Goal: Navigation & Orientation: Understand site structure

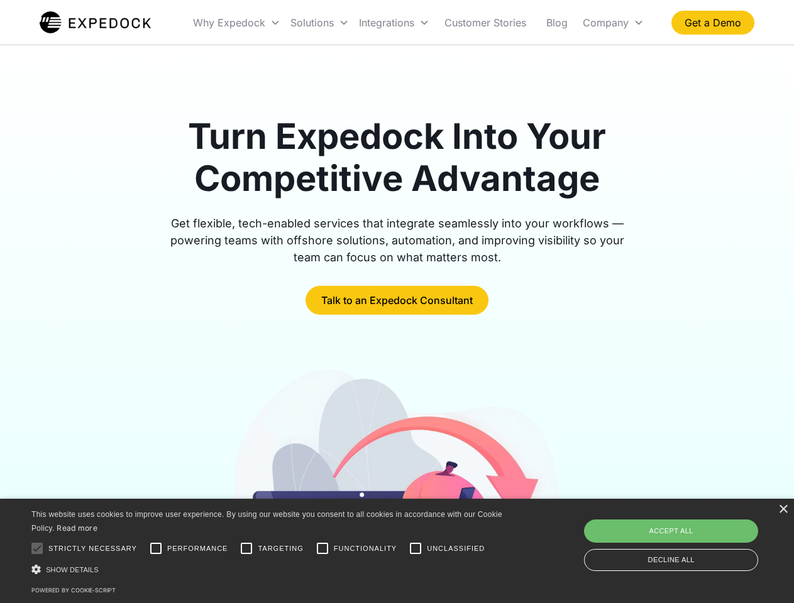
click at [418, 23] on div "Integrations" at bounding box center [394, 22] width 80 height 43
click at [237, 23] on div "Why Expedock" at bounding box center [229, 22] width 72 height 13
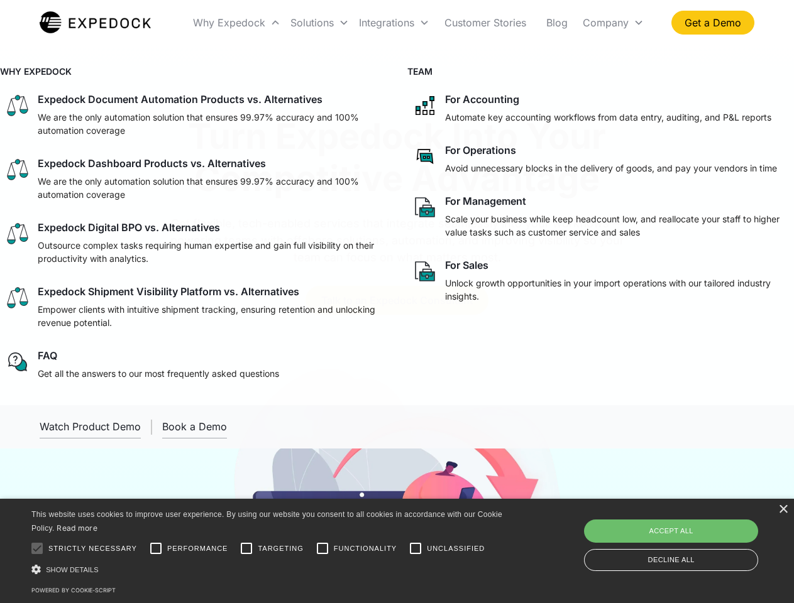
click at [319, 23] on div "Solutions" at bounding box center [311, 22] width 43 height 13
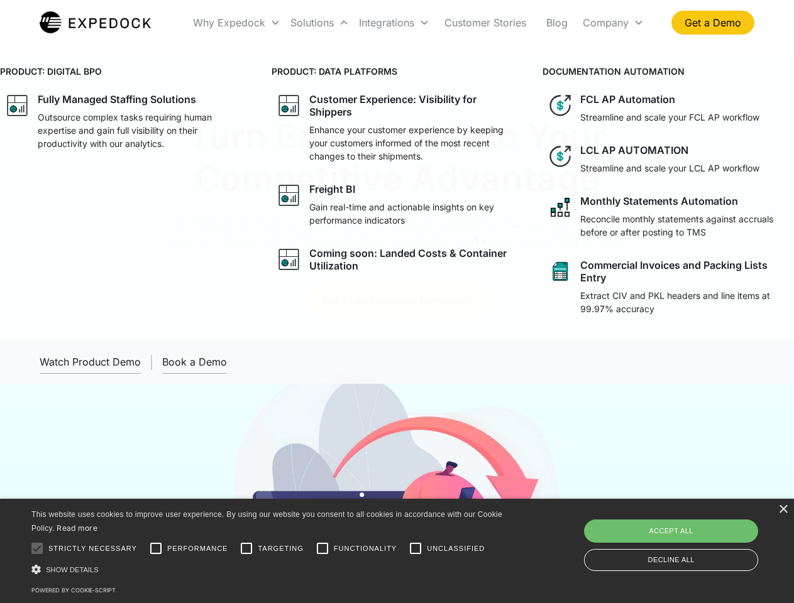
click at [394, 23] on div "Integrations" at bounding box center [386, 22] width 55 height 13
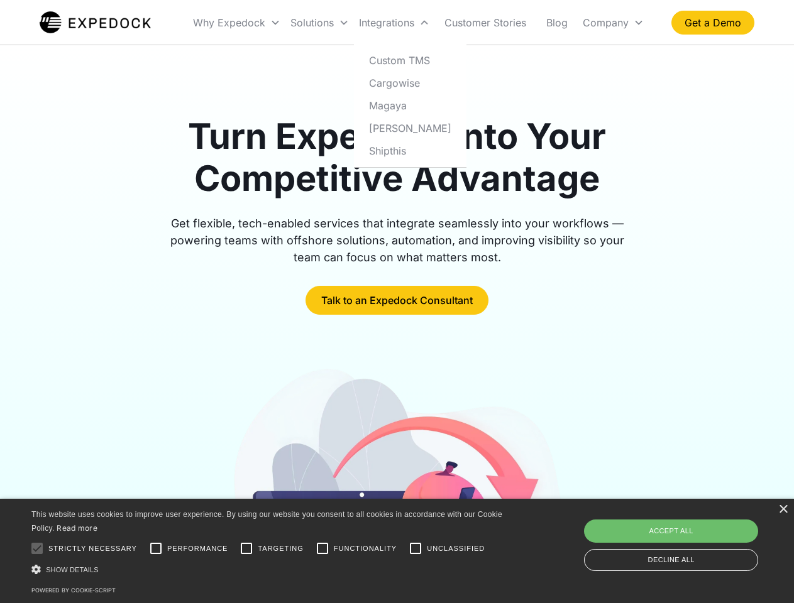
click at [613, 23] on div "Company" at bounding box center [605, 22] width 46 height 13
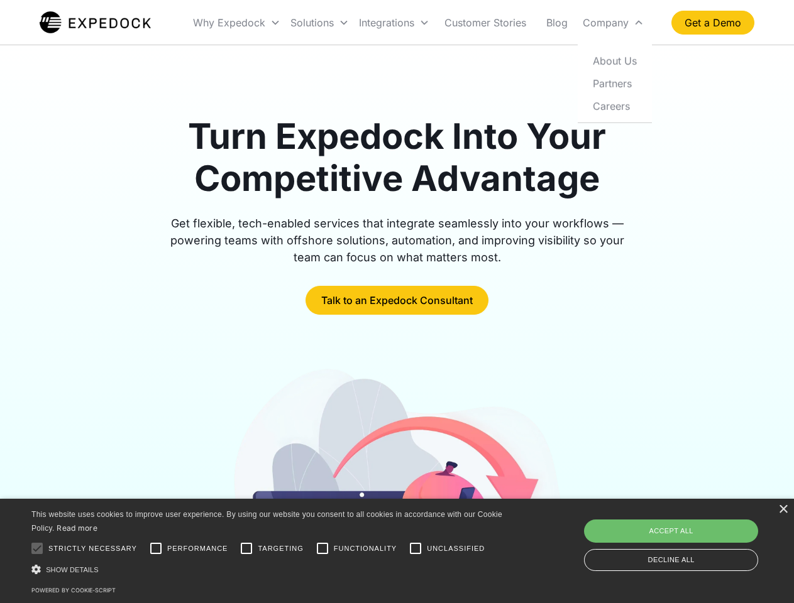
click at [37, 549] on div at bounding box center [37, 548] width 25 height 25
click at [156, 549] on input "Performance" at bounding box center [155, 548] width 25 height 25
checkbox input "true"
click at [246, 549] on input "Targeting" at bounding box center [246, 548] width 25 height 25
checkbox input "true"
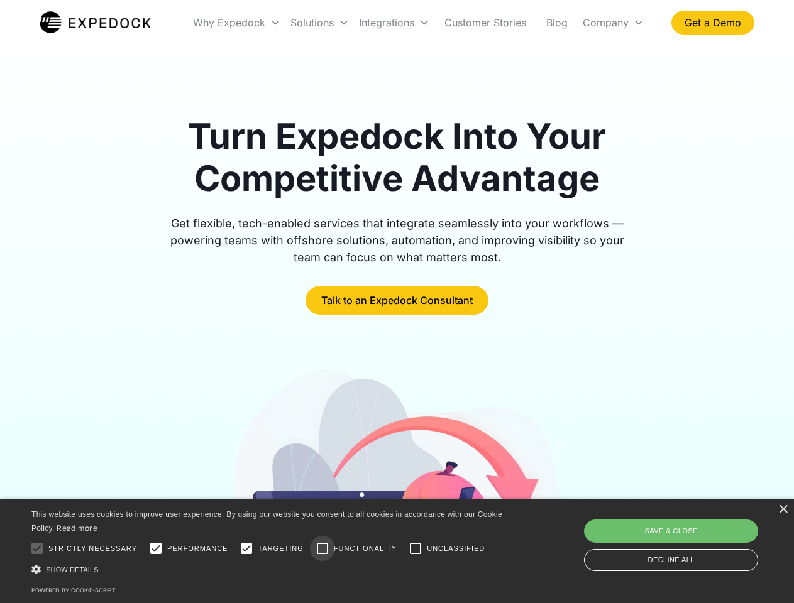
click at [322, 549] on input "Functionality" at bounding box center [322, 548] width 25 height 25
checkbox input "true"
click at [415, 549] on input "Unclassified" at bounding box center [415, 548] width 25 height 25
checkbox input "true"
